Goal: Check status: Check status

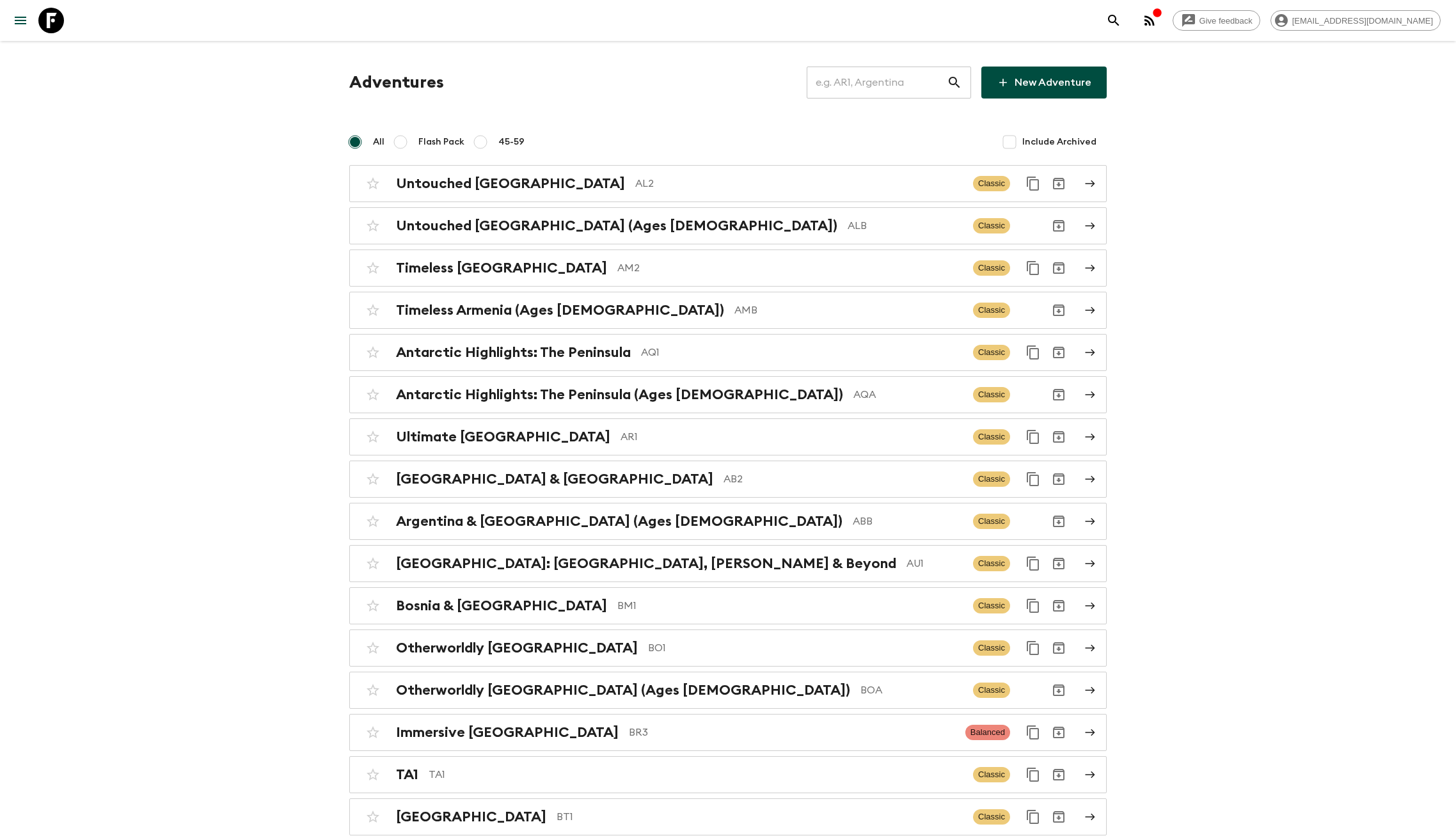
click at [866, 82] on input "text" at bounding box center [877, 82] width 140 height 36
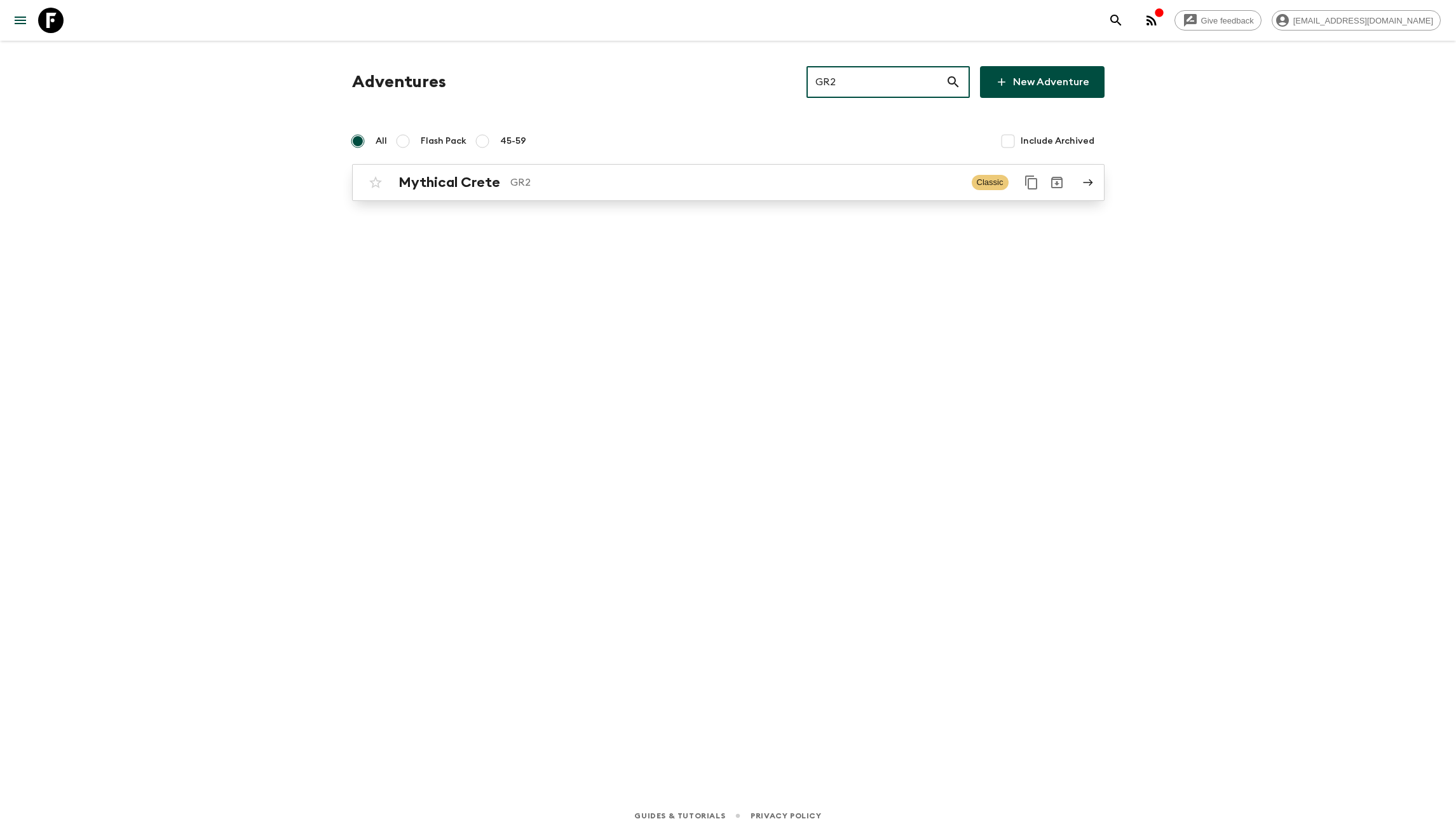
type input "GR2"
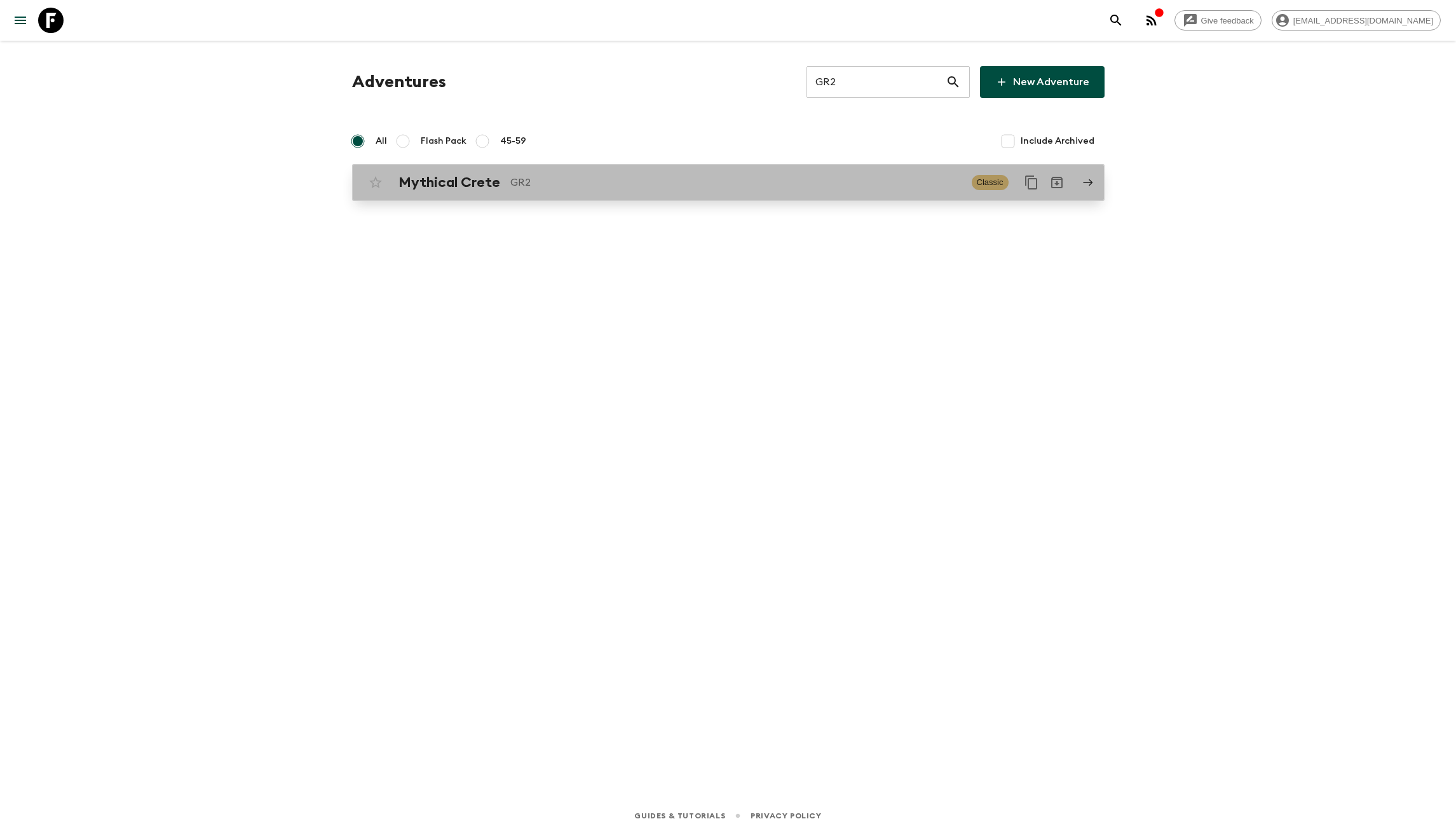
click at [608, 187] on p "GR2" at bounding box center [736, 183] width 451 height 15
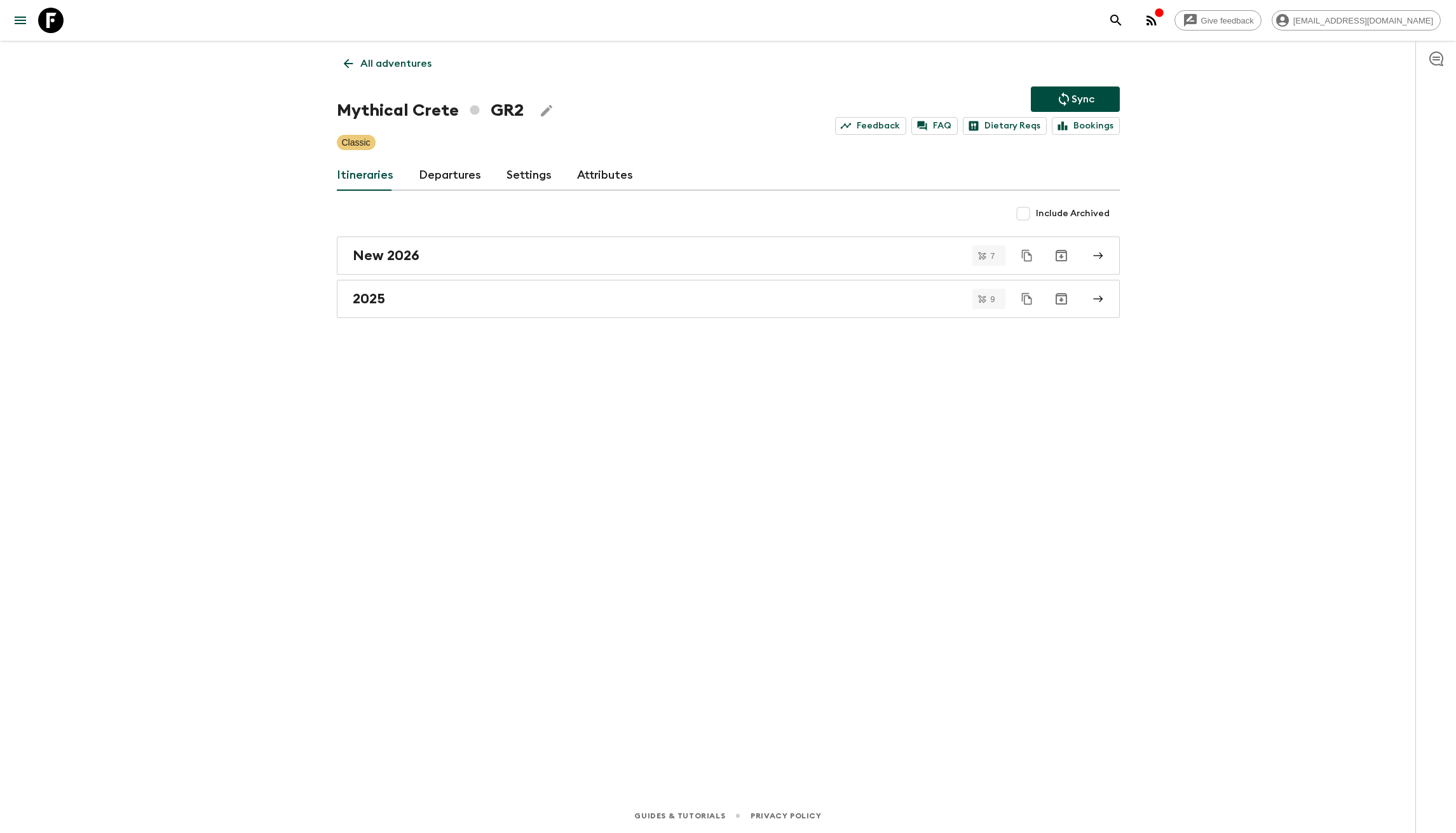
click at [464, 175] on link "Departures" at bounding box center [450, 175] width 62 height 31
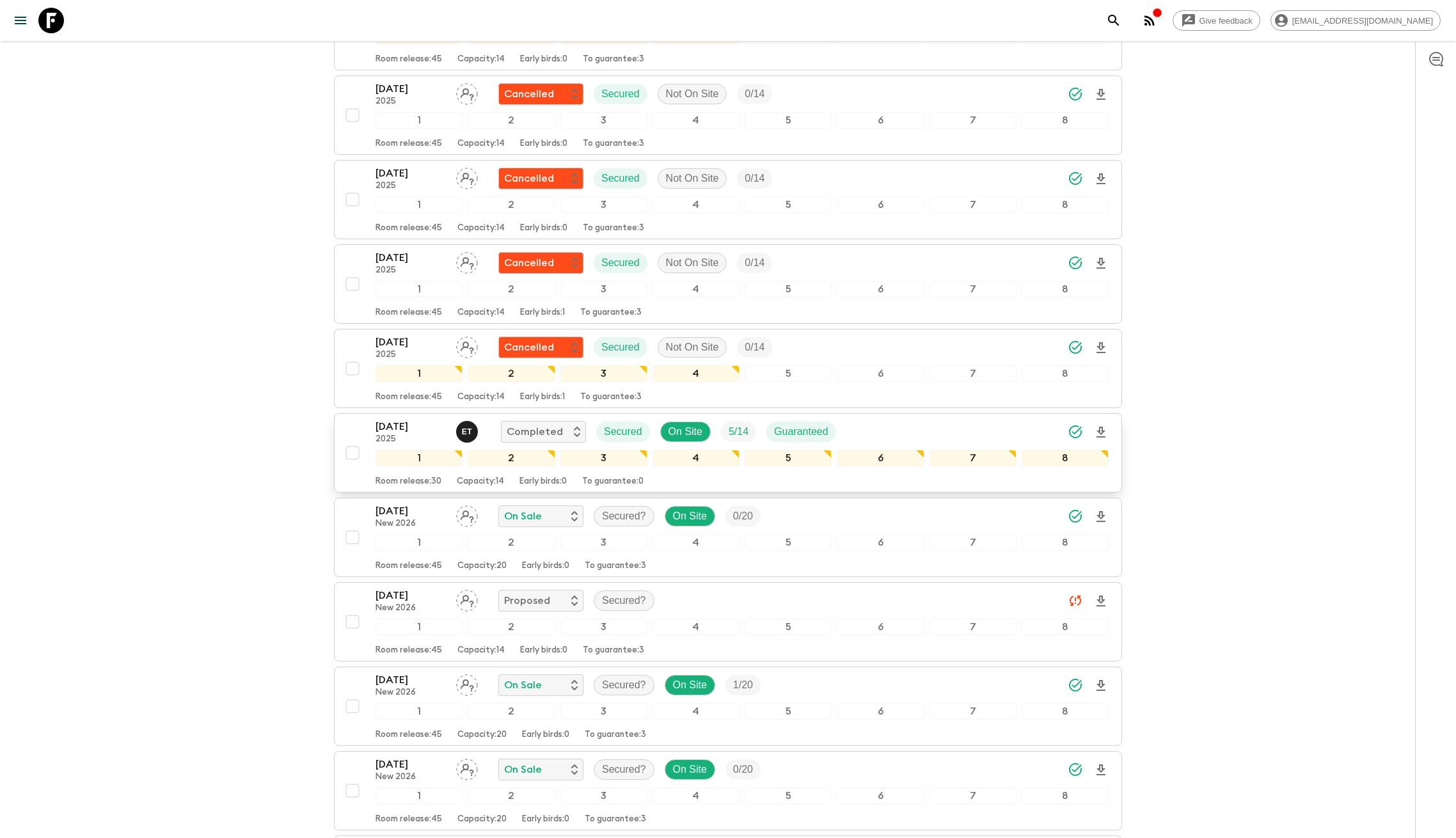
scroll to position [555, 0]
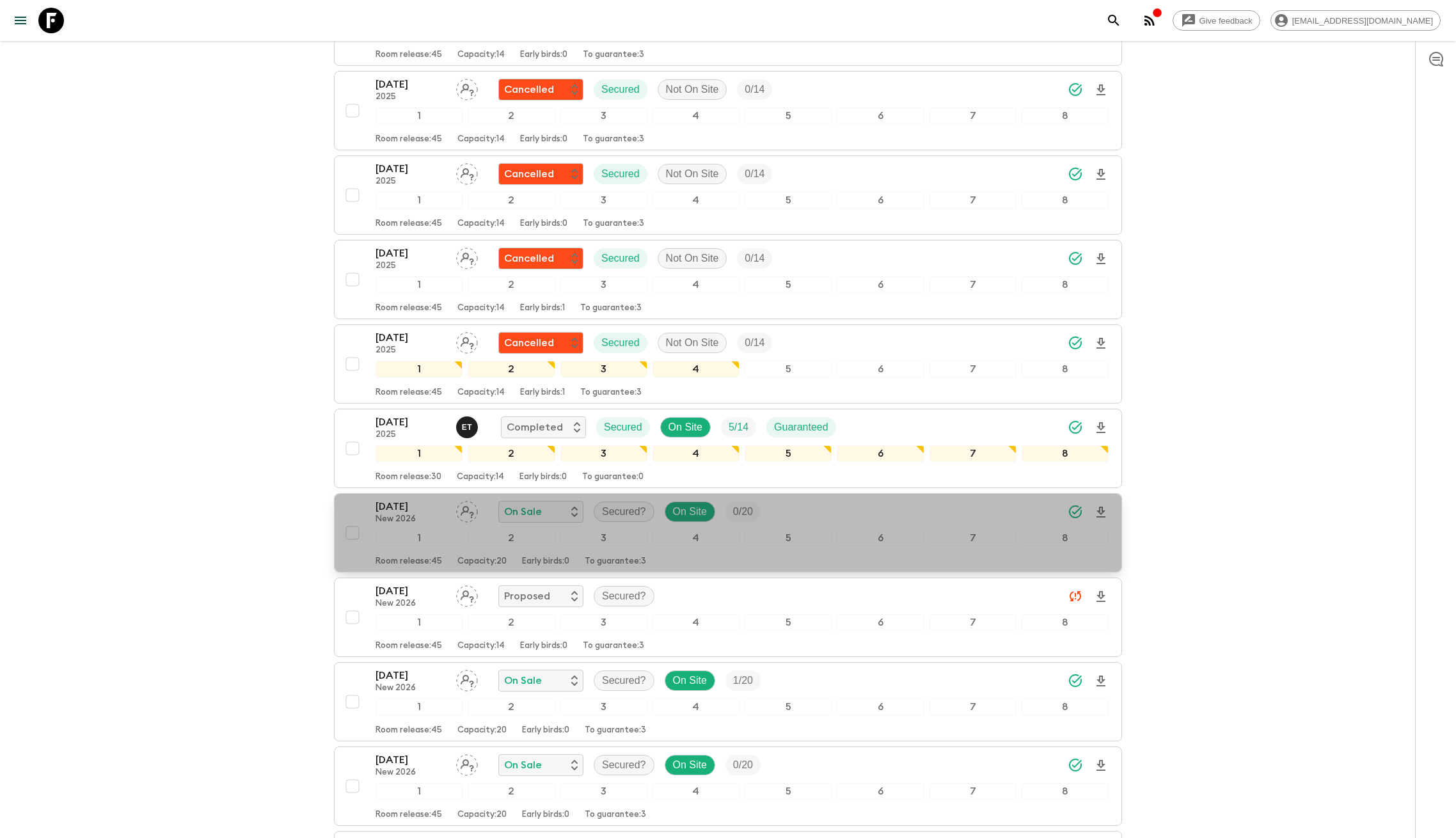
click at [821, 502] on div "[DATE] New 2026 On Sale Secured? On Site 0 / 20" at bounding box center [742, 511] width 733 height 25
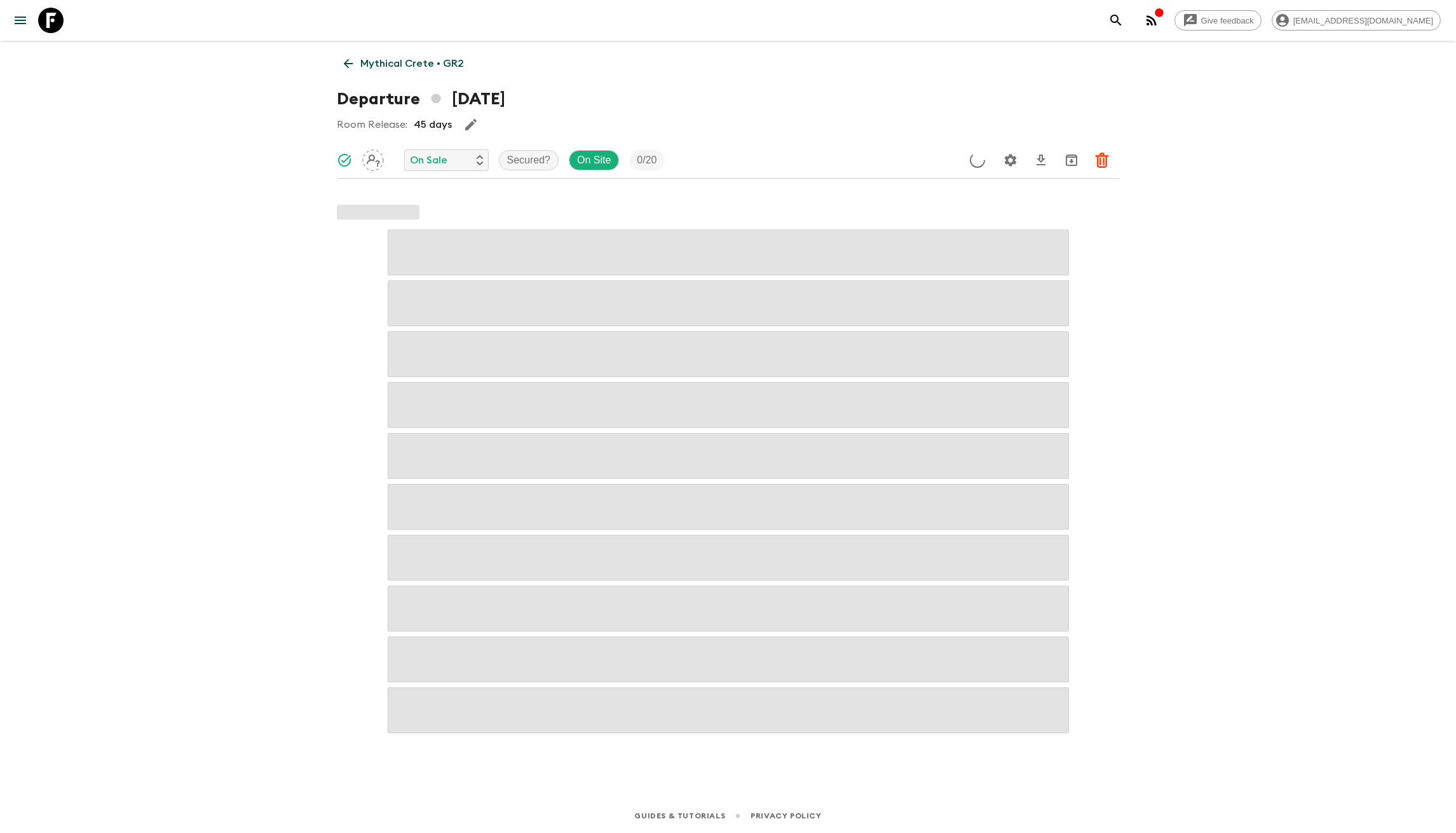
click at [1013, 161] on icon "Settings" at bounding box center [1010, 160] width 12 height 12
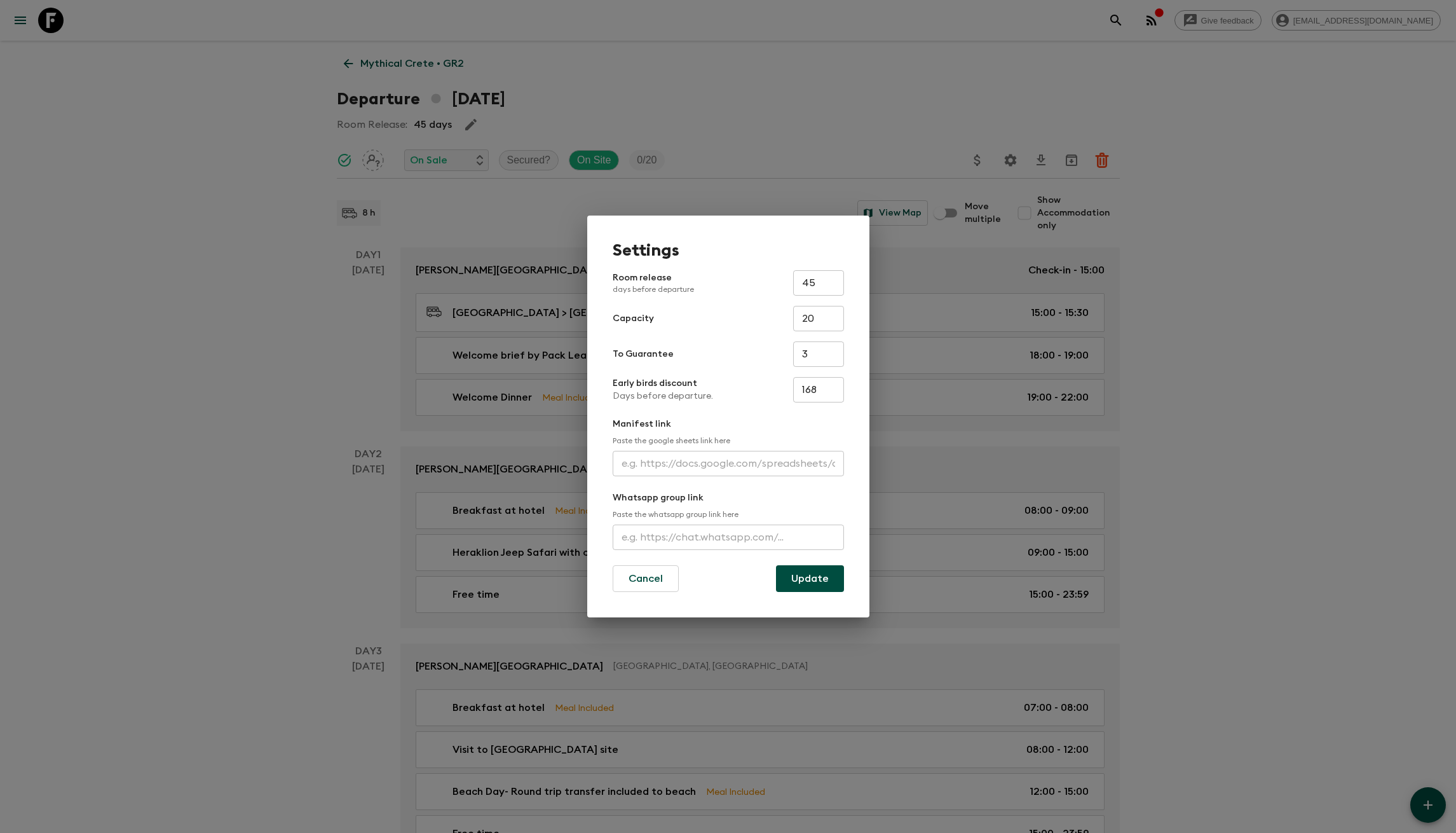
click at [1057, 449] on div "Settings Room release days before departure 45 ​ Capacity 20 ​ To Guarantee 3 ​…" at bounding box center [728, 416] width 1456 height 833
